Goal: Answer question/provide support

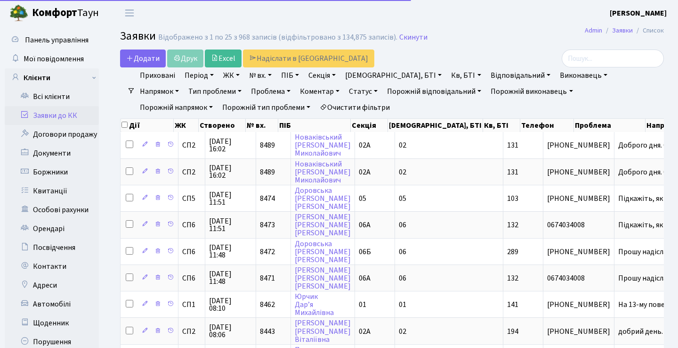
select select "25"
click at [435, 42] on h2 "Заявки Відображено з 1 по 25 з 968 записів (відфільтровано з 134,875 записів). …" at bounding box center [392, 38] width 544 height 16
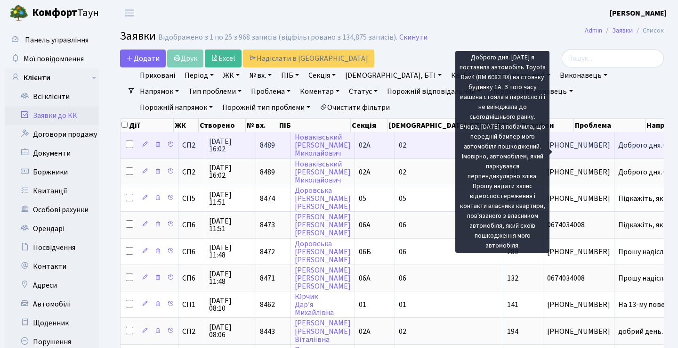
click at [618, 149] on span "Доброго дня. 0[...]" at bounding box center [647, 145] width 58 height 10
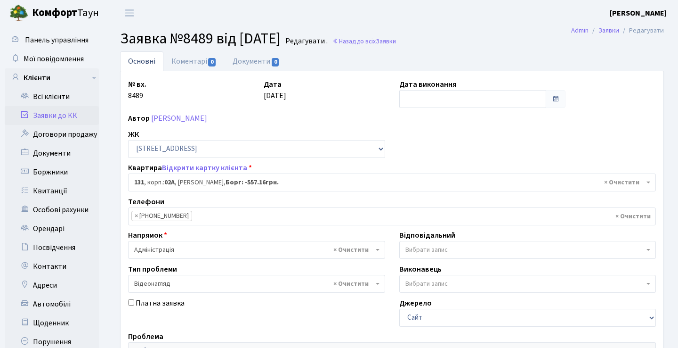
select select "20381"
select select "45"
click at [207, 120] on link "[PERSON_NAME]" at bounding box center [179, 118] width 56 height 10
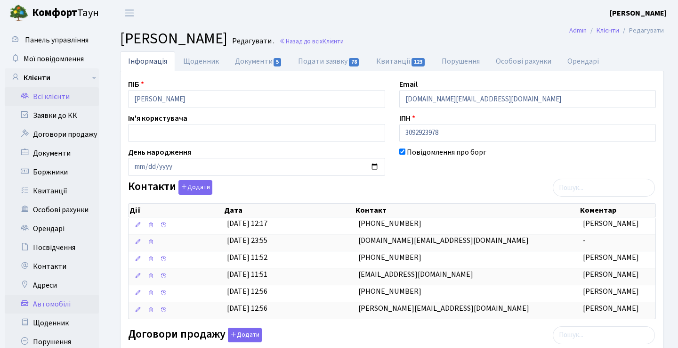
click at [56, 296] on link "Автомобілі" at bounding box center [52, 303] width 94 height 19
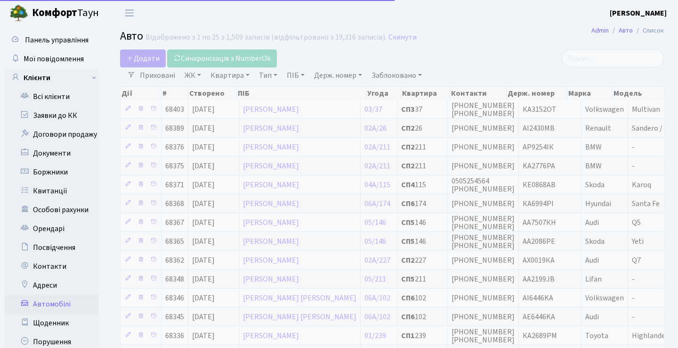
select select "25"
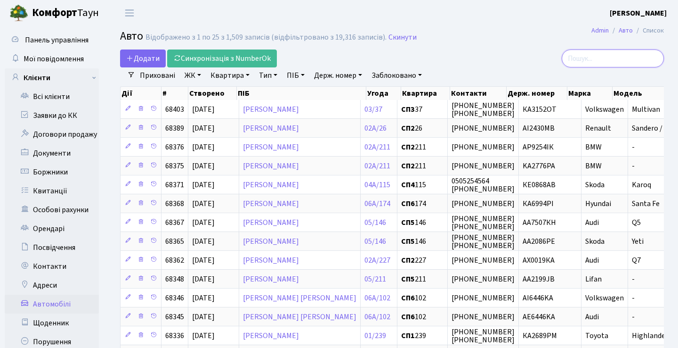
click at [589, 60] on input "search" at bounding box center [613, 58] width 102 height 18
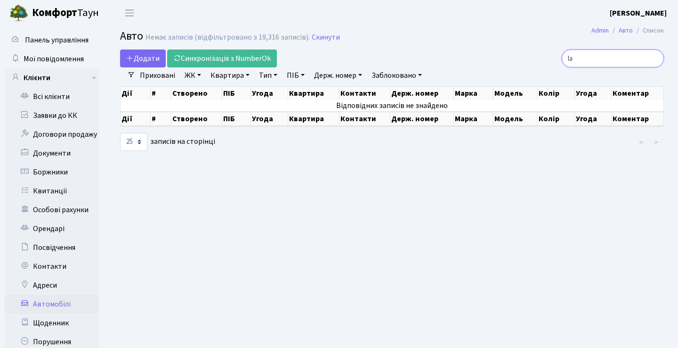
type input "l"
type input "b"
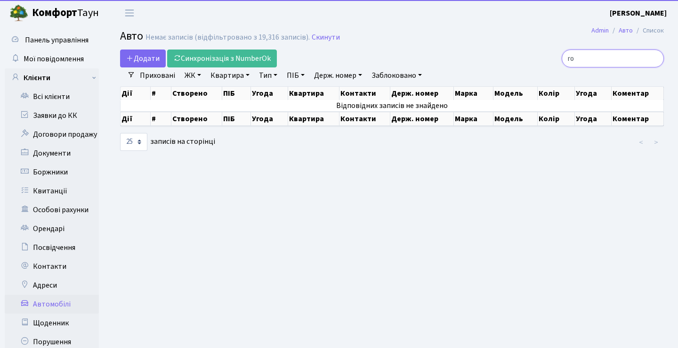
type input "r"
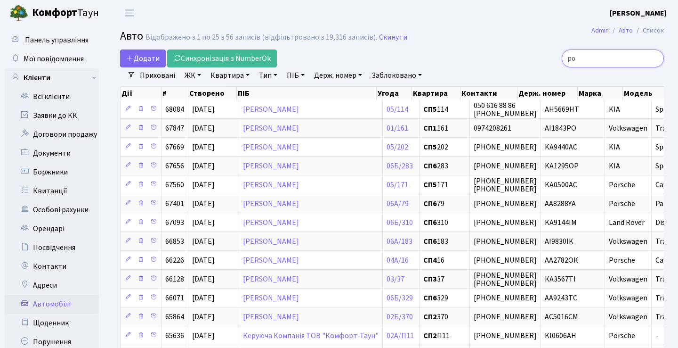
type input "p"
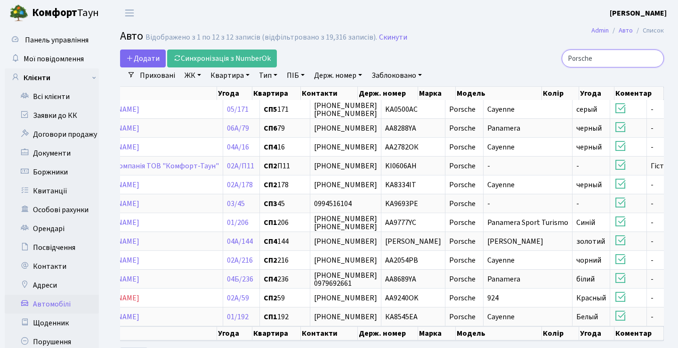
drag, startPoint x: 603, startPoint y: 59, endPoint x: 505, endPoint y: 58, distance: 98.4
click at [505, 58] on div "Porsche" at bounding box center [578, 58] width 172 height 18
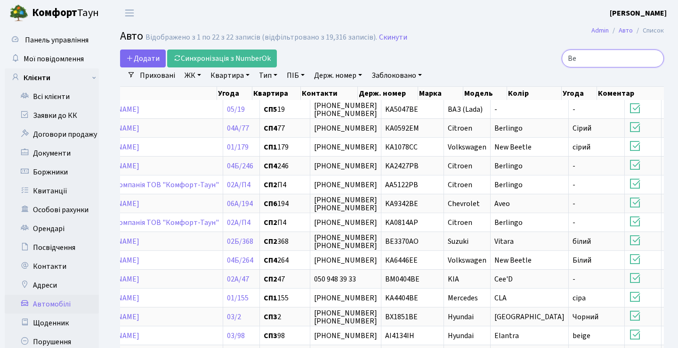
type input "Ben"
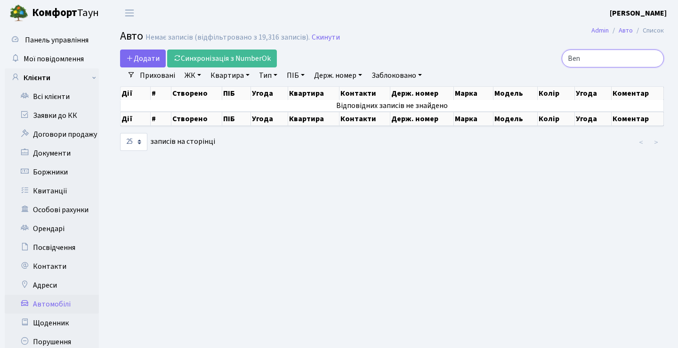
click at [654, 57] on input "Ben" at bounding box center [613, 58] width 102 height 18
